Goal: Check status: Check status

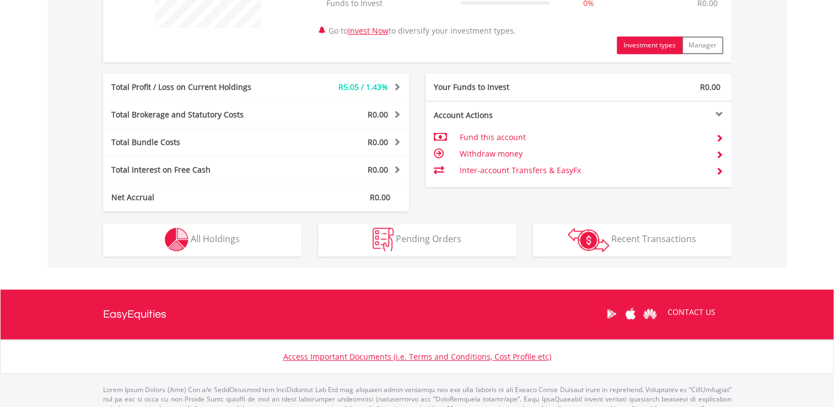
scroll to position [507, 0]
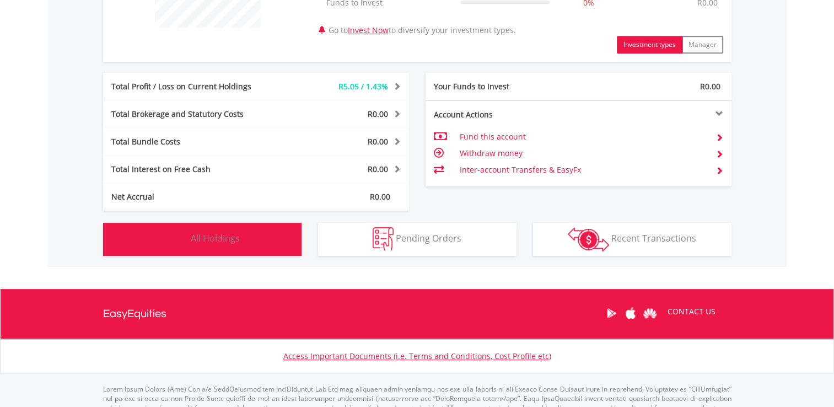
click at [265, 240] on button "Holdings All Holdings" at bounding box center [202, 239] width 199 height 33
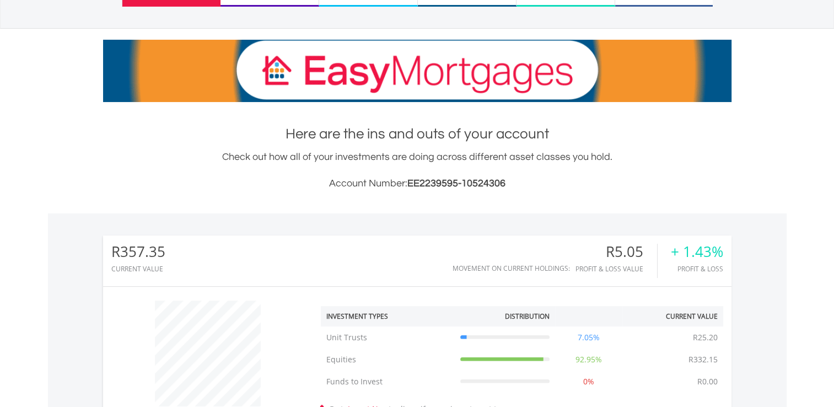
scroll to position [0, 0]
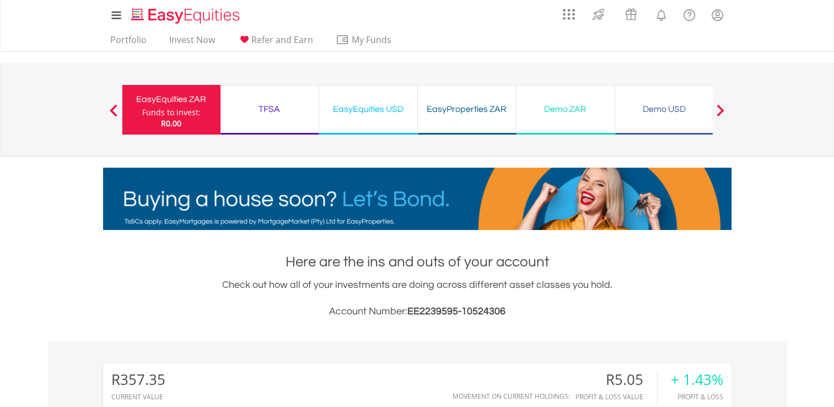
click at [114, 104] on span at bounding box center [114, 110] width 8 height 12
click at [111, 30] on ul "Portfolio Invest Now Refer and Earn My Funds Fund your accounts Withdraw Money …" at bounding box center [254, 40] width 303 height 21
click at [114, 47] on link "Portfolio" at bounding box center [128, 42] width 45 height 17
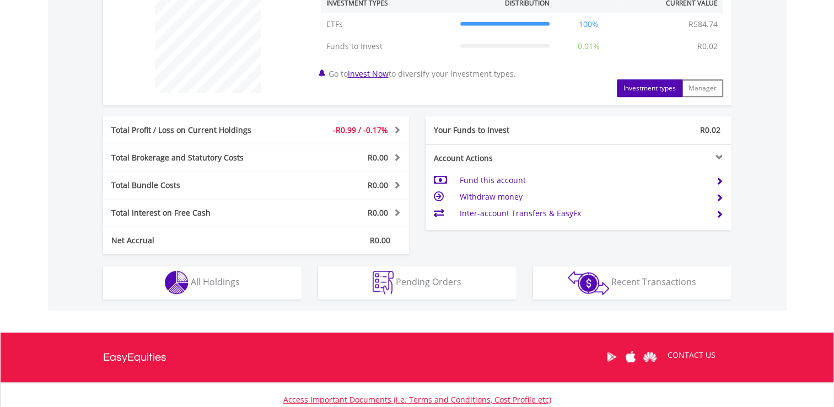
scroll to position [524, 0]
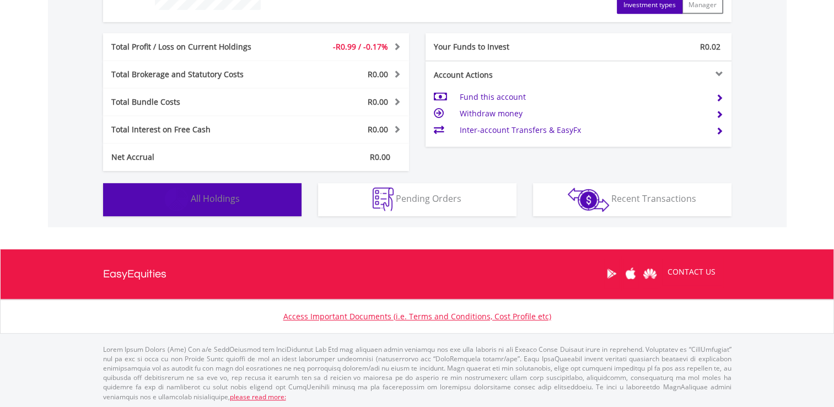
click at [269, 193] on button "Holdings All Holdings" at bounding box center [202, 199] width 199 height 33
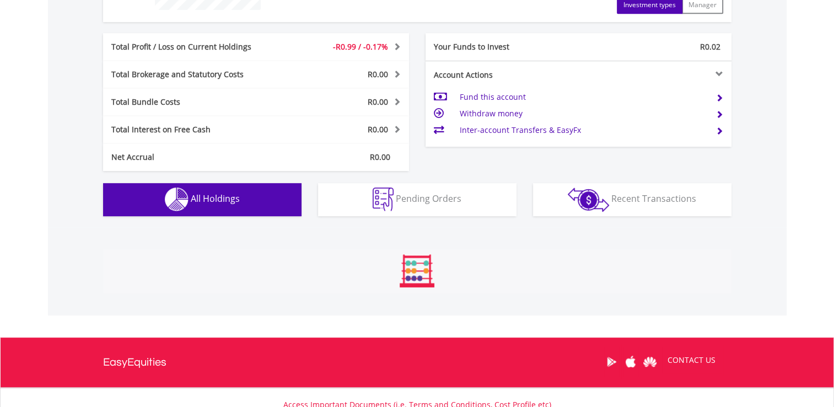
scroll to position [773, 0]
